Goal: Task Accomplishment & Management: Use online tool/utility

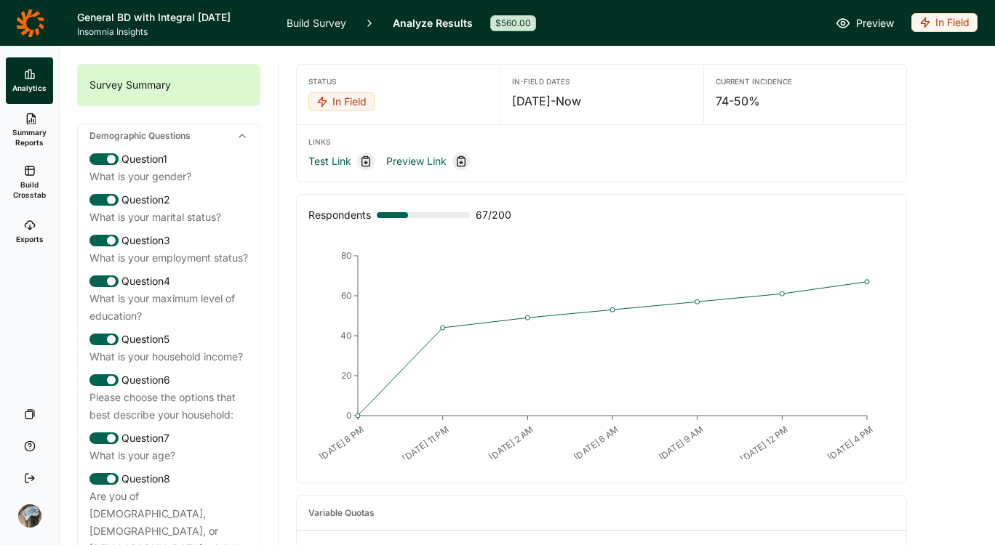
click at [947, 23] on div "In Field" at bounding box center [944, 22] width 66 height 19
click at [869, 105] on button "Draft" at bounding box center [890, 108] width 164 height 32
click at [321, 19] on link "Build Survey" at bounding box center [316, 23] width 60 height 46
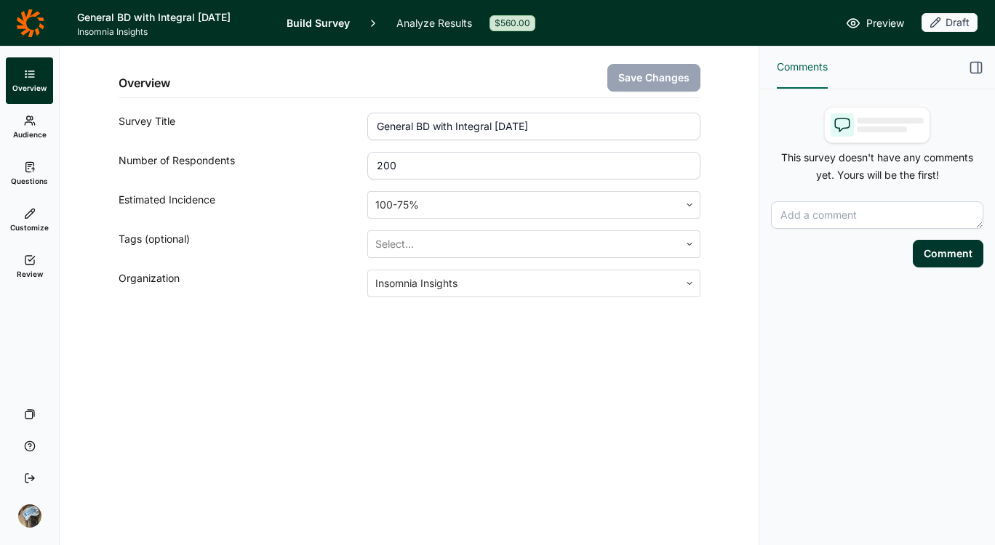
click at [39, 281] on link "Review" at bounding box center [29, 267] width 47 height 47
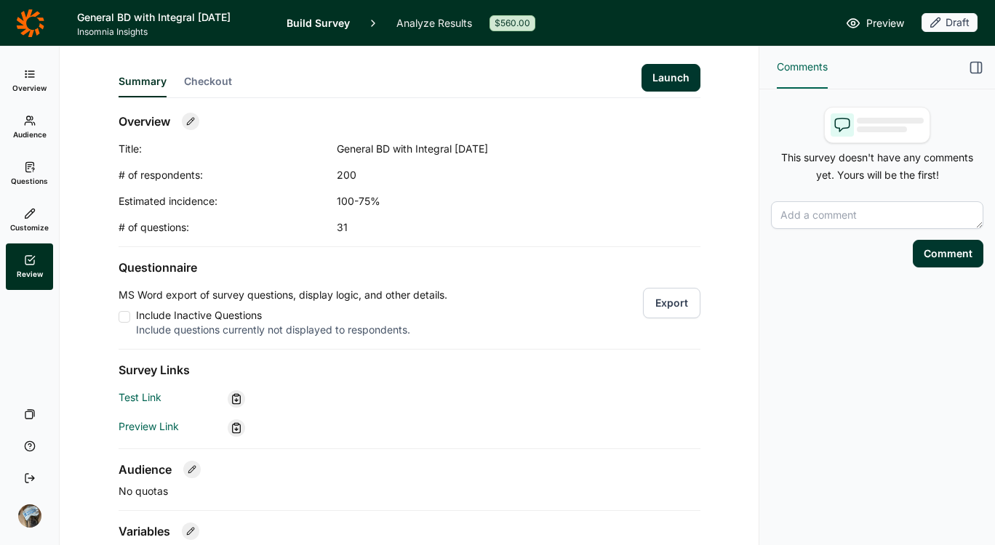
click at [663, 89] on button "Launch" at bounding box center [670, 78] width 59 height 28
